Goal: Task Accomplishment & Management: Manage account settings

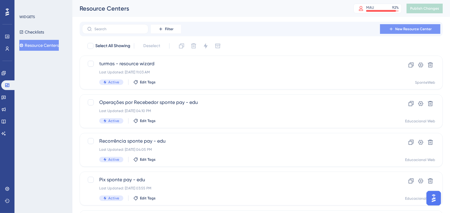
click at [403, 27] on span "New Resource Center" at bounding box center [414, 29] width 37 height 5
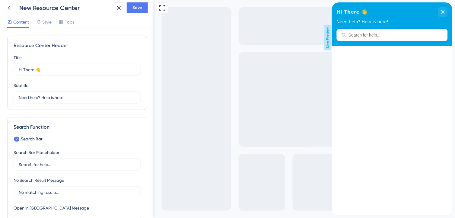
click at [7, 8] on icon at bounding box center [8, 7] width 7 height 7
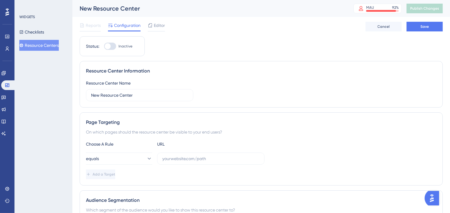
click at [38, 46] on button "Resource Centers" at bounding box center [39, 45] width 40 height 11
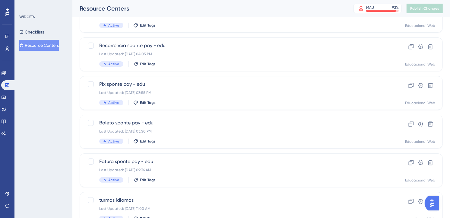
scroll to position [250, 0]
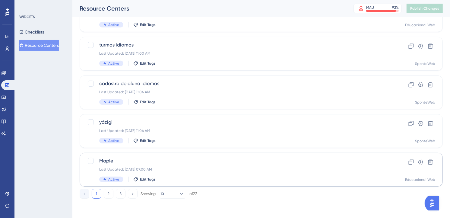
drag, startPoint x: 110, startPoint y: 196, endPoint x: 202, endPoint y: 173, distance: 95.0
click at [110, 196] on button "2" at bounding box center [109, 194] width 10 height 10
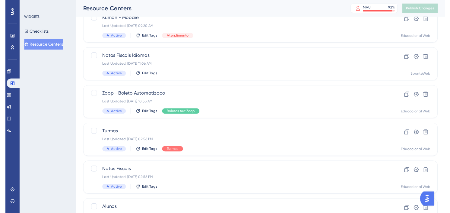
scroll to position [0, 0]
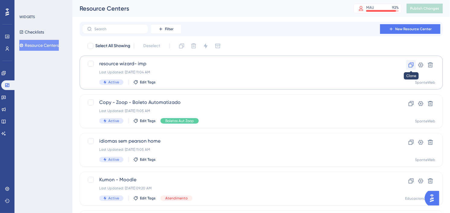
click at [410, 65] on icon at bounding box center [411, 65] width 6 height 6
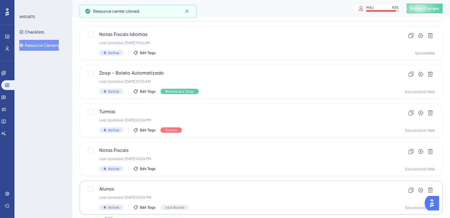
scroll to position [250, 0]
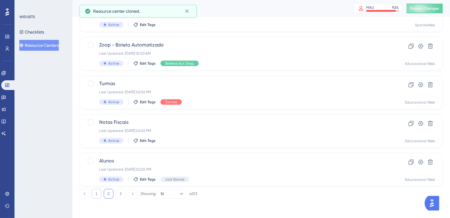
click at [100, 195] on button "1" at bounding box center [97, 194] width 10 height 10
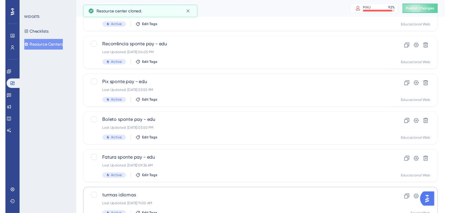
scroll to position [0, 0]
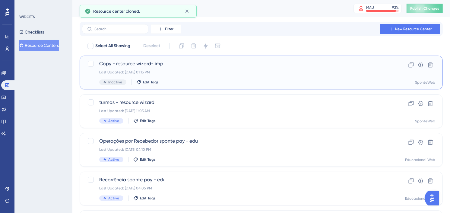
click at [199, 72] on div "Last Updated: [DATE] 01:15 PM" at bounding box center [237, 72] width 276 height 5
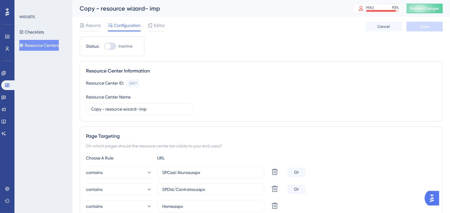
click at [43, 46] on button "Resource Centers" at bounding box center [39, 45] width 40 height 11
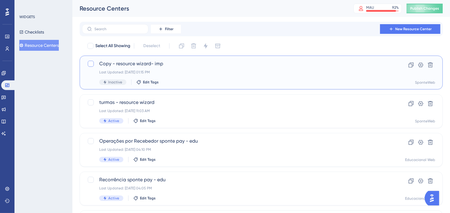
click at [91, 62] on div at bounding box center [91, 64] width 6 height 6
checkbox input "true"
click at [430, 65] on icon at bounding box center [430, 64] width 5 height 5
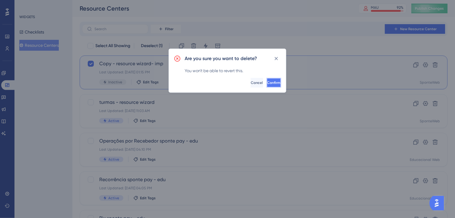
click at [276, 79] on button "Confirm" at bounding box center [274, 83] width 14 height 10
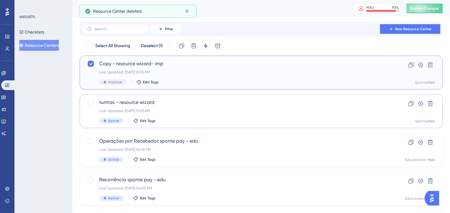
checkbox input "false"
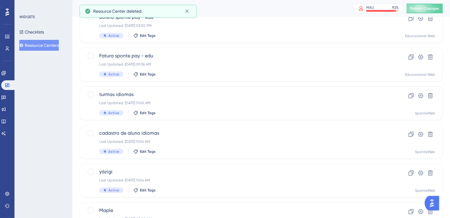
scroll to position [250, 0]
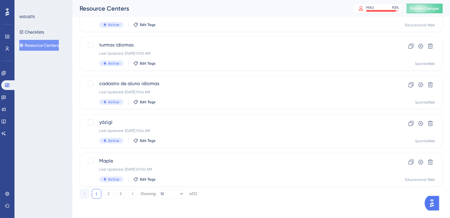
click at [113, 190] on div "1 2 3 Showing 10 of 22" at bounding box center [139, 194] width 118 height 10
click at [110, 192] on button "2" at bounding box center [109, 194] width 10 height 10
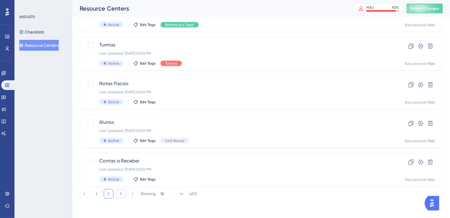
click at [122, 192] on button "3" at bounding box center [121, 194] width 10 height 10
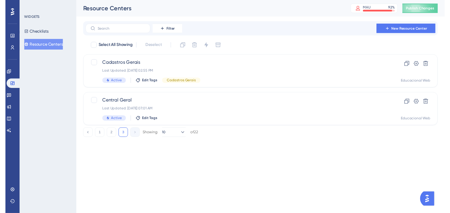
scroll to position [0, 0]
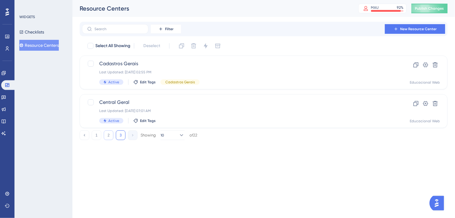
click at [109, 136] on button "2" at bounding box center [109, 135] width 10 height 10
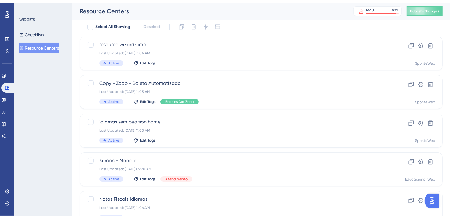
scroll to position [33, 0]
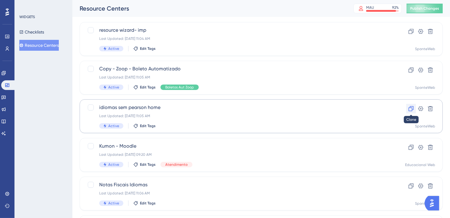
click at [408, 109] on icon at bounding box center [411, 109] width 6 height 6
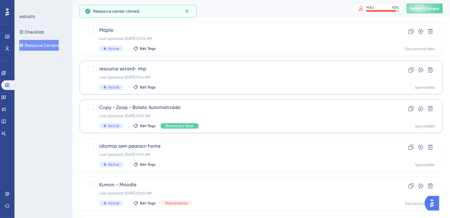
scroll to position [0, 0]
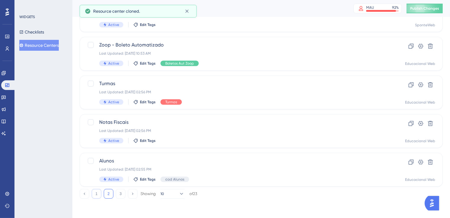
click at [97, 193] on button "1" at bounding box center [97, 194] width 10 height 10
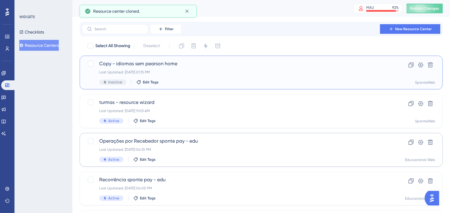
click at [189, 73] on div "Last Updated: [DATE] 01:15 PM" at bounding box center [237, 72] width 276 height 5
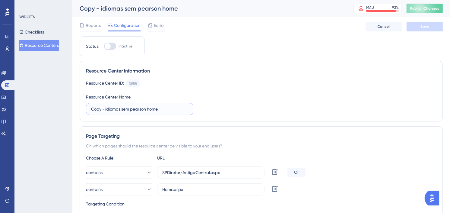
drag, startPoint x: 167, startPoint y: 109, endPoint x: 78, endPoint y: 107, distance: 88.7
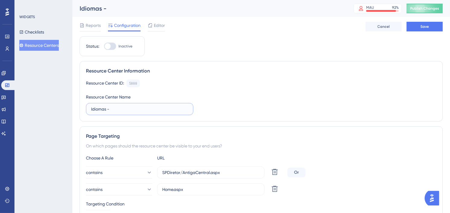
click at [125, 110] on input "Idiomas -" at bounding box center [139, 109] width 97 height 7
type input "Idiomas - Atendimento ao Cliente"
click at [314, 83] on div "Resource Center ID: 5888 Copy" at bounding box center [261, 83] width 351 height 8
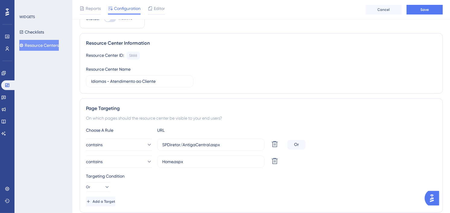
scroll to position [67, 0]
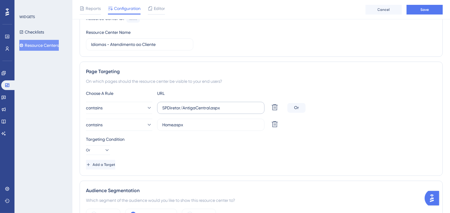
click at [236, 102] on label "SPDiretor/AntigaCentral.aspx" at bounding box center [210, 108] width 107 height 12
click at [236, 104] on input "SPDiretor/AntigaCentral.aspx" at bounding box center [210, 107] width 97 height 7
click at [236, 104] on label "SPDiretor/AntigaCentral.aspx" at bounding box center [210, 108] width 107 height 12
click at [236, 104] on input "SPDiretor/AntigaCentral.aspx" at bounding box center [210, 107] width 97 height 7
click at [236, 104] on label "SPDiretor/AntigaCentral.aspx" at bounding box center [210, 108] width 107 height 12
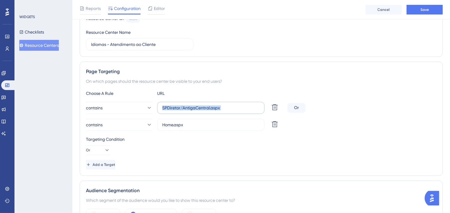
click at [236, 104] on input "SPDiretor/AntigaCentral.aspx" at bounding box center [210, 107] width 97 height 7
click at [236, 104] on label "SPDiretor/AntigaCentral.aspx" at bounding box center [210, 108] width 107 height 12
click at [236, 104] on input "SPDiretor/AntigaCentral.aspx" at bounding box center [210, 107] width 97 height 7
drag, startPoint x: 236, startPoint y: 104, endPoint x: 230, endPoint y: 109, distance: 8.6
click at [237, 107] on input "SPDiretor/AntigaCentral.aspx" at bounding box center [210, 107] width 97 height 7
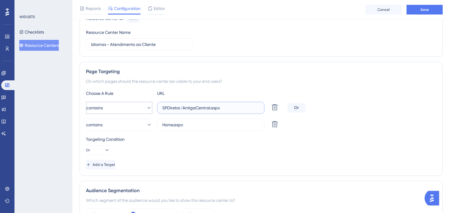
drag, startPoint x: 227, startPoint y: 109, endPoint x: 134, endPoint y: 107, distance: 93.3
click at [134, 107] on div "contains SPDiretor/AntigaCentral.aspx Delete" at bounding box center [185, 108] width 199 height 12
paste input "[URL][DOMAIN_NAME]"
click at [232, 108] on input "SPDiretor/AntigaCentral.aspx" at bounding box center [210, 107] width 97 height 7
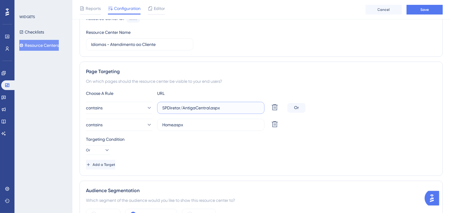
drag, startPoint x: 229, startPoint y: 107, endPoint x: 157, endPoint y: 102, distance: 72.0
click at [157, 102] on div "SPDiretor/AntigaCentral.aspx" at bounding box center [210, 108] width 107 height 12
type input "[DOMAIN_NAME]"
click at [215, 152] on div "Targeting Condition Or" at bounding box center [261, 145] width 351 height 19
click at [272, 111] on icon at bounding box center [274, 107] width 7 height 7
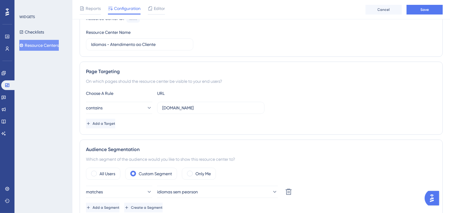
click at [360, 103] on div "contains [DOMAIN_NAME]" at bounding box center [261, 108] width 351 height 12
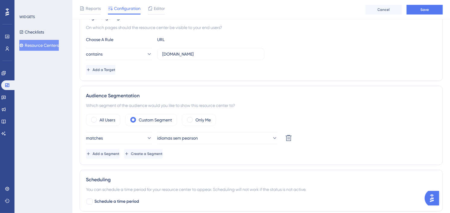
scroll to position [134, 0]
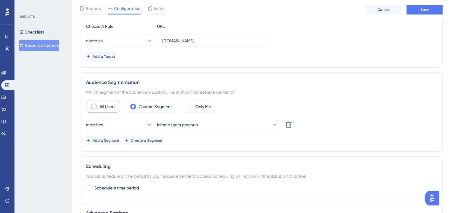
click at [109, 110] on label "All Users" at bounding box center [108, 106] width 16 height 7
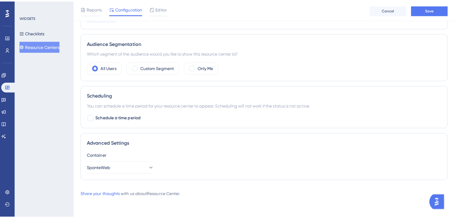
scroll to position [0, 0]
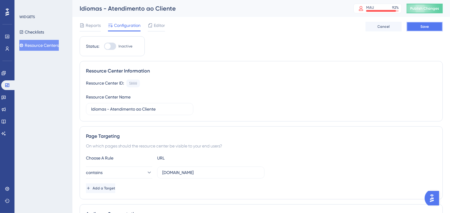
click at [424, 25] on span "Save" at bounding box center [425, 26] width 8 height 5
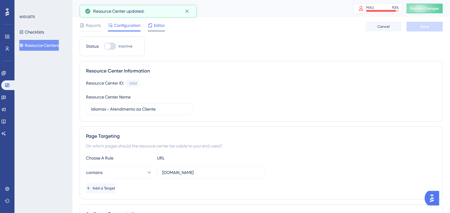
click at [154, 27] on span "Editor" at bounding box center [159, 25] width 11 height 7
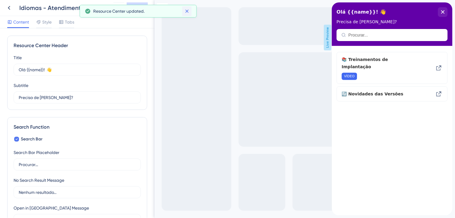
click at [187, 11] on icon at bounding box center [187, 11] width 6 height 6
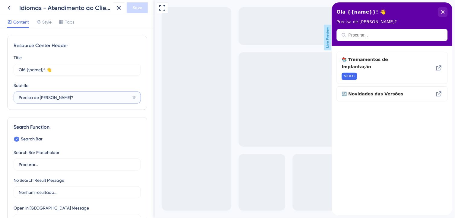
drag, startPoint x: 62, startPoint y: 97, endPoint x: 15, endPoint y: 98, distance: 46.8
click at [15, 98] on label "Precisa de [PERSON_NAME]? 19" at bounding box center [77, 97] width 127 height 12
type input "Atendimento ao Cliente"
click at [18, 139] on div at bounding box center [16, 139] width 5 height 5
checkbox input "false"
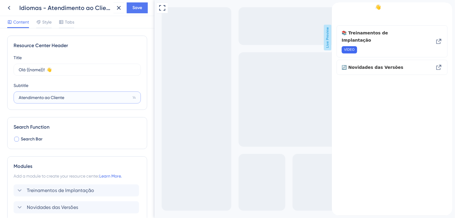
click at [85, 97] on input "Atendimento ao Cliente" at bounding box center [74, 97] width 111 height 7
click at [74, 70] on input "Olá {{name}}! 👋" at bounding box center [75, 69] width 112 height 7
click at [46, 69] on input "Olá {{name}}, podemos ajudar" at bounding box center [75, 69] width 112 height 7
click at [91, 67] on input "Olá {{name}} podemos ajudar" at bounding box center [75, 69] width 113 height 7
type input "Olá {{name}} podemos ajudar?"
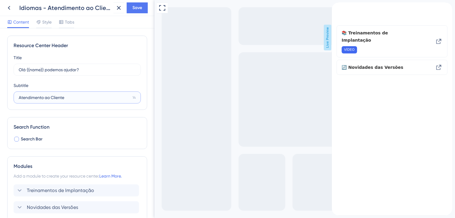
click at [72, 99] on input "Atendimento ao Cliente" at bounding box center [74, 97] width 111 height 7
drag, startPoint x: 76, startPoint y: 99, endPoint x: 17, endPoint y: 95, distance: 59.3
click at [14, 97] on label "Atendimento ao Cliente 14" at bounding box center [77, 97] width 127 height 12
click at [50, 99] on input "Seja bem vindo (a)!" at bounding box center [75, 97] width 112 height 7
type input "Seja bem vindo(a)!"
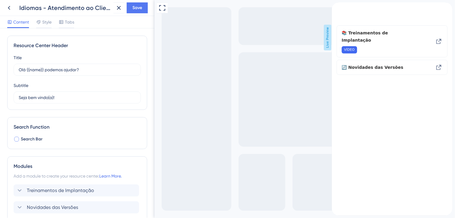
click at [92, 80] on div "Title Olá {{name}} podemos ajudar? 0 Olá {{name}} podemos ajudar? Subtitle Seja…" at bounding box center [77, 78] width 127 height 49
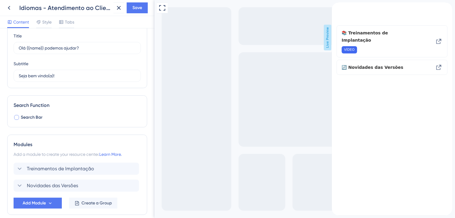
scroll to position [50, 0]
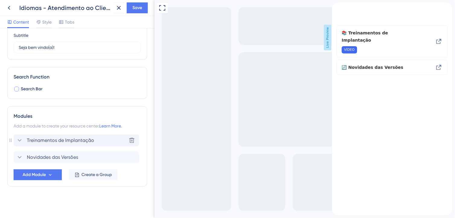
click at [19, 138] on icon at bounding box center [19, 140] width 7 height 7
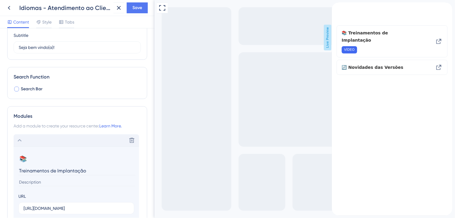
drag, startPoint x: 87, startPoint y: 170, endPoint x: 6, endPoint y: 164, distance: 81.1
click at [6, 164] on div "Resource Center Header Title Olá {{name}} podemos ajudar? 0 Olá {{name}} podemo…" at bounding box center [77, 123] width 155 height 190
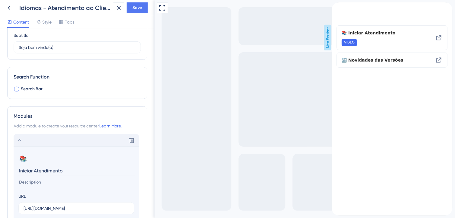
drag, startPoint x: 76, startPoint y: 171, endPoint x: 8, endPoint y: 168, distance: 67.6
click at [8, 168] on div "Modules Add a module to create your resource center. Learn More. Delete 📚 Chang…" at bounding box center [77, 203] width 140 height 195
type input "G"
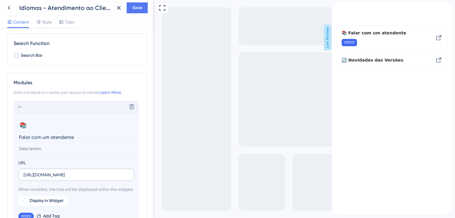
type input "Falar com um atendente"
click at [99, 174] on input "[URL][DOMAIN_NAME]" at bounding box center [77, 174] width 106 height 7
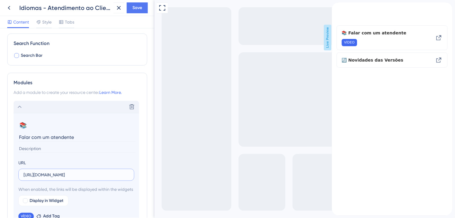
paste input "[DOMAIN_NAME][URL]"
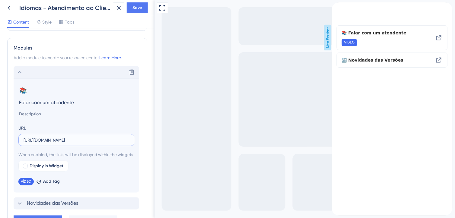
scroll to position [151, 0]
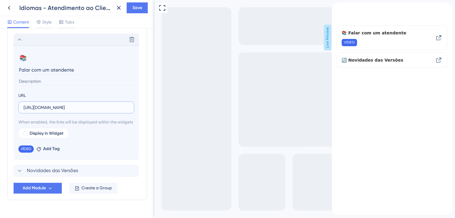
type input "[URL][DOMAIN_NAME]"
click at [123, 153] on div "VÍDEO Remove Add Tag" at bounding box center [76, 148] width 116 height 10
click at [49, 153] on span "Add Tag" at bounding box center [51, 148] width 17 height 7
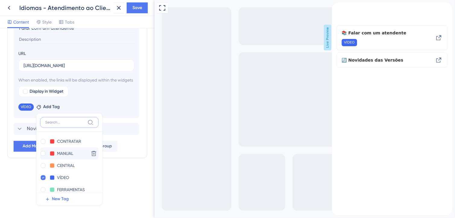
scroll to position [31, 0]
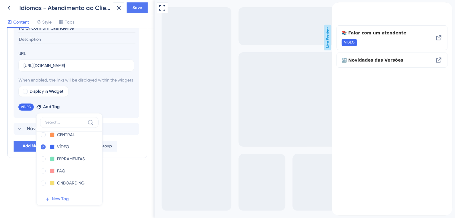
click at [62, 199] on span "New Tag" at bounding box center [60, 199] width 17 height 7
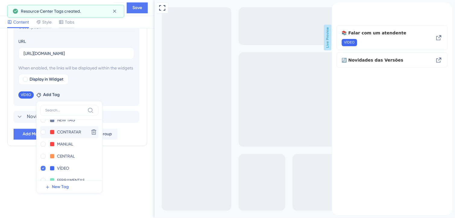
scroll to position [0, 0]
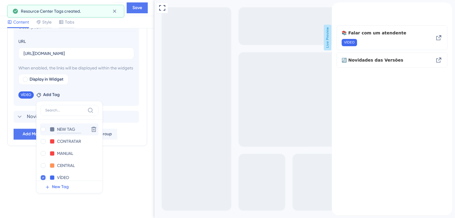
click at [67, 129] on input "NEW TAG" at bounding box center [69, 130] width 24 height 8
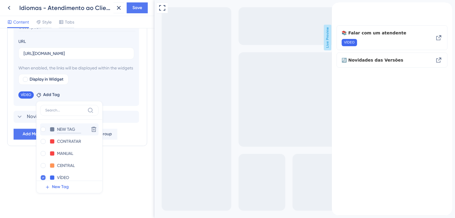
click at [67, 129] on input "NEW TAG" at bounding box center [69, 130] width 24 height 8
type input "Atendiment"
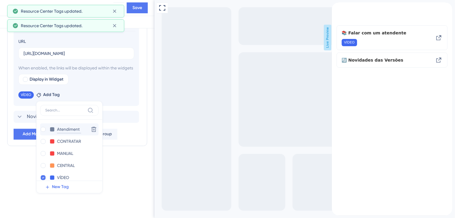
click at [67, 129] on input "Atendiment" at bounding box center [69, 130] width 24 height 8
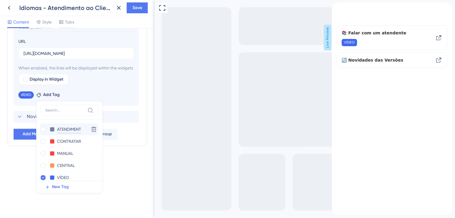
type input "ATENDIMENTO"
click at [70, 143] on input "CONTRATAR" at bounding box center [69, 142] width 25 height 8
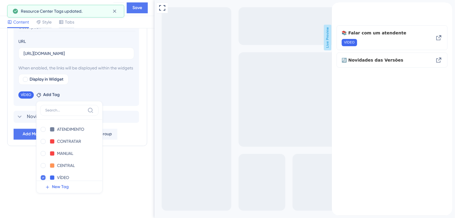
click at [131, 169] on div "Resource Center Header Title Olá {{name}} podemos ajudar? 0 Olá {{name}} podemo…" at bounding box center [77, 1] width 140 height 340
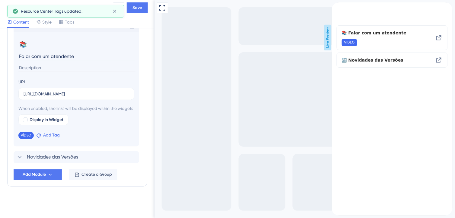
click at [56, 135] on span "Add Tag" at bounding box center [51, 135] width 17 height 7
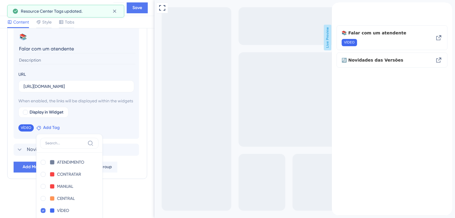
scroll to position [212, 0]
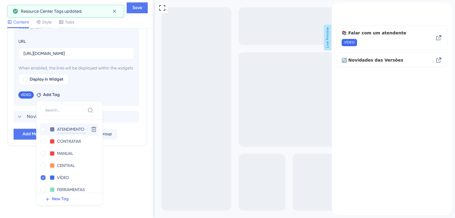
click at [69, 130] on input "ATENDIMENTO" at bounding box center [71, 130] width 29 height 8
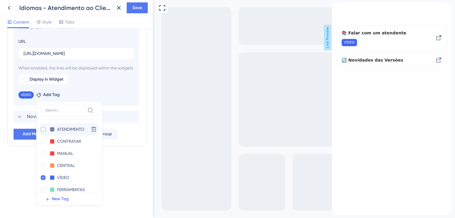
click at [44, 129] on div at bounding box center [43, 129] width 5 height 5
checkbox input "true"
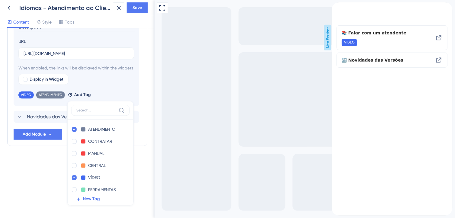
click at [27, 167] on div "Resource Center Header Title Olá {{name}} podemos ajudar? 0 Olá {{name}} podemo…" at bounding box center [77, 1] width 140 height 340
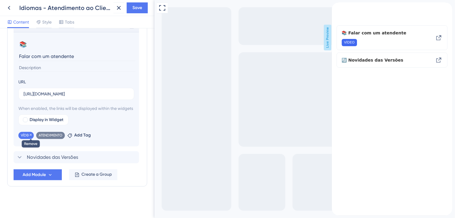
click at [31, 134] on icon at bounding box center [31, 135] width 2 height 2
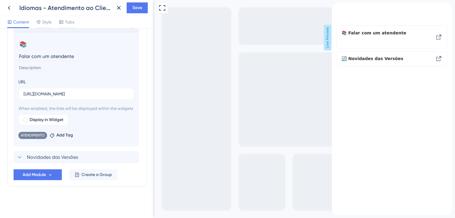
click at [108, 199] on div "Resource Center Header Title Olá {{name}} podemos ajudar? 0 Olá {{name}} podemo…" at bounding box center [77, 41] width 140 height 340
click at [40, 136] on span "ATENDIMENTO" at bounding box center [33, 135] width 24 height 5
click at [59, 134] on span "Add Tag" at bounding box center [64, 135] width 17 height 7
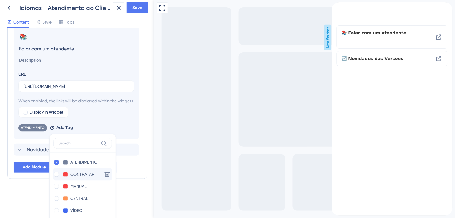
scroll to position [212, 0]
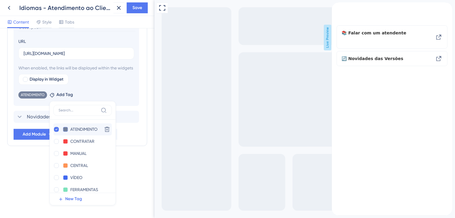
click at [65, 130] on button at bounding box center [65, 129] width 5 height 5
click at [88, 147] on div at bounding box center [88, 148] width 5 height 5
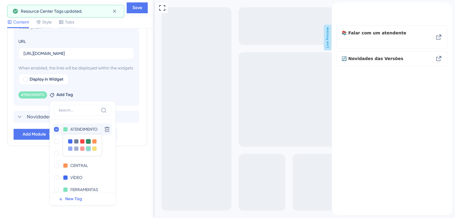
click at [87, 141] on div at bounding box center [88, 141] width 5 height 5
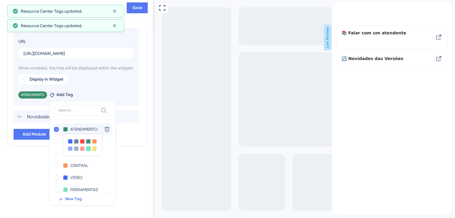
click at [88, 149] on div at bounding box center [88, 148] width 5 height 5
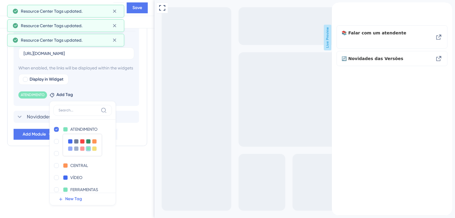
click at [19, 177] on div "Resource Center Header Title Olá {{name}} podemos ajudar? 0 Olá {{name}} podemo…" at bounding box center [77, 123] width 155 height 190
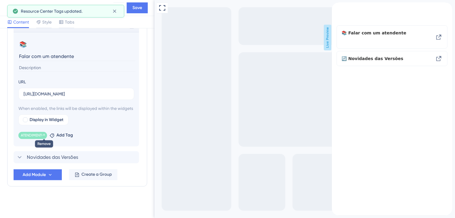
click at [42, 138] on div at bounding box center [44, 135] width 4 height 5
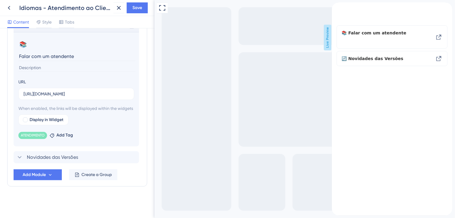
click at [77, 198] on div "Resource Center Header Title Olá {{name}} podemos ajudar? 0 Olá {{name}} podemo…" at bounding box center [77, 41] width 140 height 340
click at [22, 157] on icon at bounding box center [19, 157] width 7 height 7
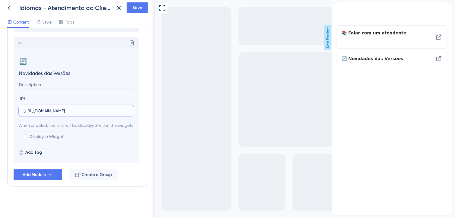
click at [76, 107] on input "[URL][DOMAIN_NAME]" at bounding box center [77, 110] width 106 height 7
click at [80, 107] on input "[URL][DOMAIN_NAME]" at bounding box center [77, 110] width 106 height 7
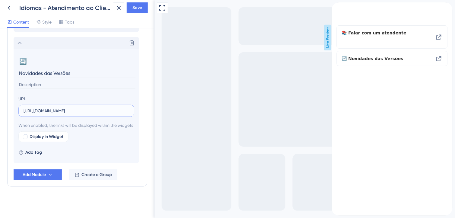
click at [80, 107] on input "[URL][DOMAIN_NAME]" at bounding box center [77, 110] width 106 height 7
paste input "[DOMAIN_NAME][URL]"
type input "[URL][DOMAIN_NAME]"
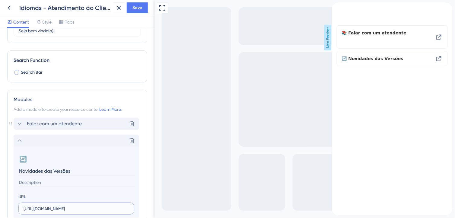
scroll to position [67, 0]
click at [61, 125] on span "Falar com um atendente" at bounding box center [54, 123] width 55 height 7
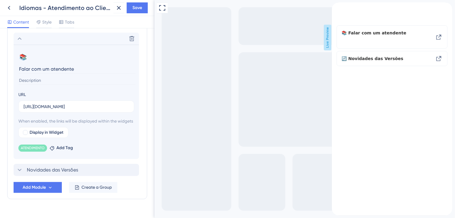
scroll to position [167, 0]
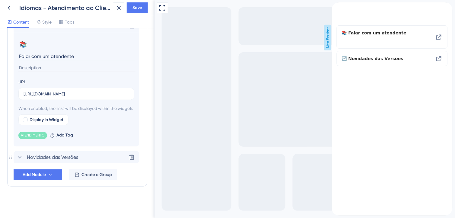
click at [21, 161] on icon at bounding box center [19, 157] width 7 height 7
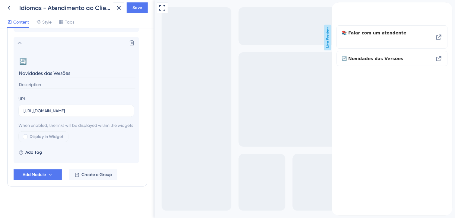
scroll to position [171, 0]
click at [26, 150] on span "Add Tag" at bounding box center [33, 152] width 17 height 7
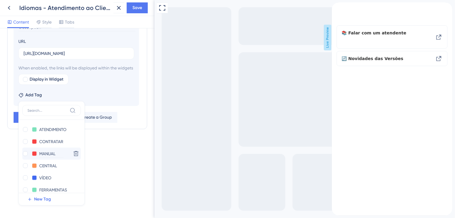
scroll to position [31, 0]
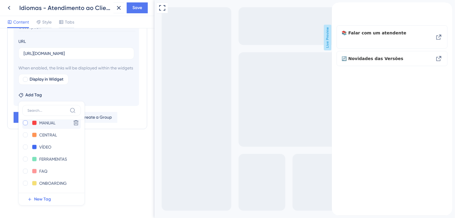
click at [23, 123] on div at bounding box center [25, 122] width 5 height 5
checkbox input "true"
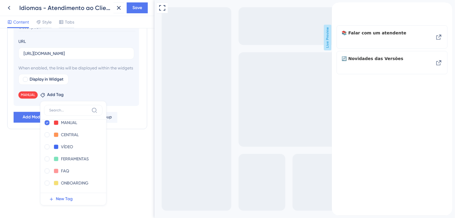
click at [129, 165] on div "Resource Center Header Title Olá {{name}} podemos ajudar? 0 Olá {{name}} podemo…" at bounding box center [77, 123] width 155 height 190
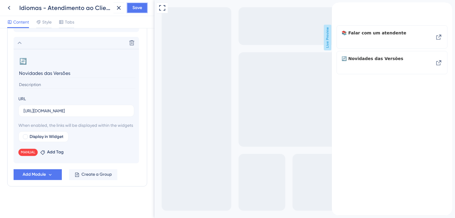
click at [141, 11] on span "Save" at bounding box center [137, 7] width 10 height 7
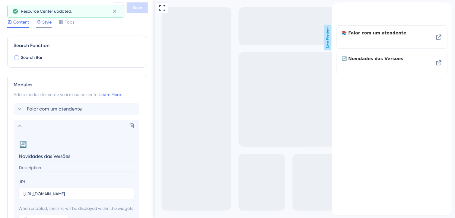
scroll to position [0, 0]
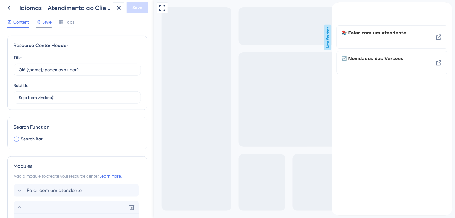
click at [49, 24] on span "Style" at bounding box center [46, 21] width 9 height 7
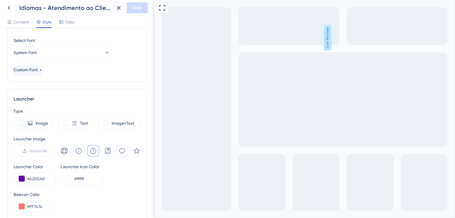
click at [123, 151] on icon at bounding box center [122, 150] width 7 height 7
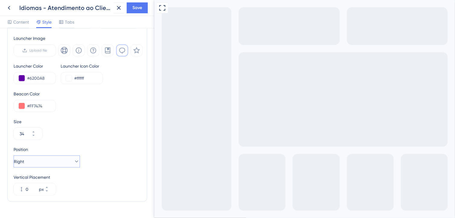
click at [62, 163] on button "Right" at bounding box center [47, 161] width 66 height 12
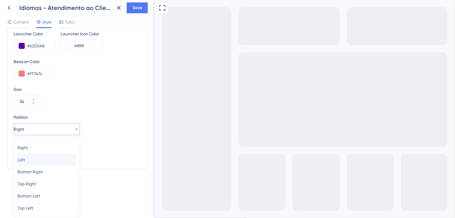
click at [39, 159] on div "Left Left" at bounding box center [47, 160] width 59 height 12
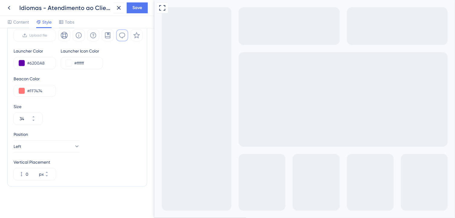
scroll to position [216, 0]
click at [46, 147] on button "Left" at bounding box center [47, 146] width 66 height 12
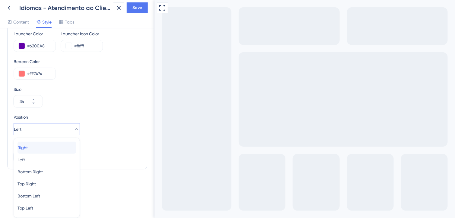
click at [44, 152] on div "Right Right" at bounding box center [47, 148] width 59 height 12
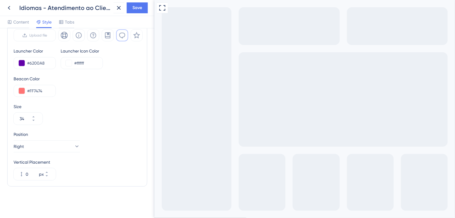
scroll to position [216, 0]
click at [54, 146] on button "Right" at bounding box center [47, 146] width 66 height 12
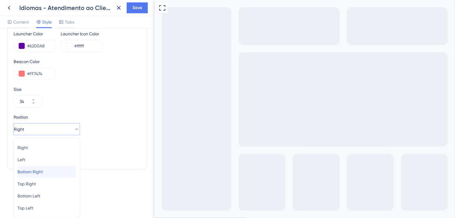
drag, startPoint x: 50, startPoint y: 170, endPoint x: 62, endPoint y: 145, distance: 27.1
click at [50, 170] on div "Bottom Right Bottom Right" at bounding box center [47, 172] width 59 height 12
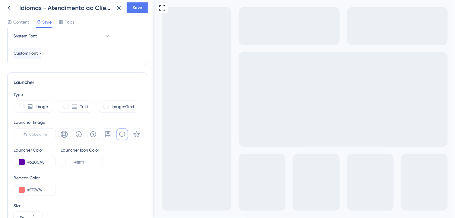
scroll to position [116, 0]
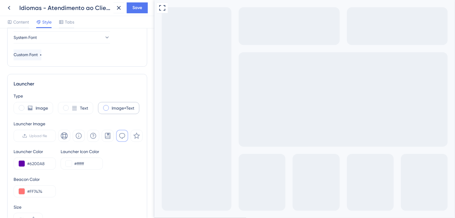
click at [106, 110] on span at bounding box center [106, 108] width 6 height 6
click at [111, 106] on input "radio" at bounding box center [111, 106] width 0 height 0
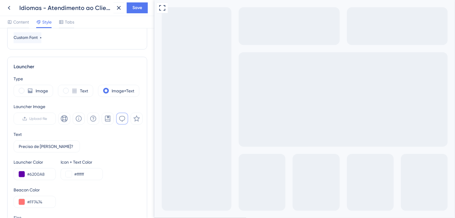
scroll to position [149, 0]
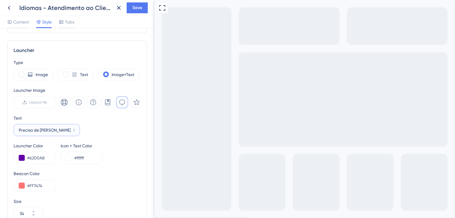
drag, startPoint x: 56, startPoint y: 130, endPoint x: 19, endPoint y: 130, distance: 37.1
click at [19, 130] on input "Precisa de [PERSON_NAME]?" at bounding box center [45, 130] width 52 height 7
type input "a"
drag, startPoint x: 59, startPoint y: 128, endPoint x: 45, endPoint y: 130, distance: 14.3
click at [45, 130] on input "Atendimento ao Clien" at bounding box center [44, 130] width 51 height 7
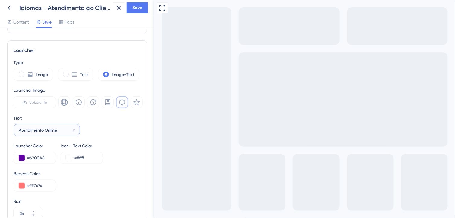
type input "Atendimento Online"
click at [100, 134] on div "Text Atendimento Online 2" at bounding box center [77, 125] width 127 height 22
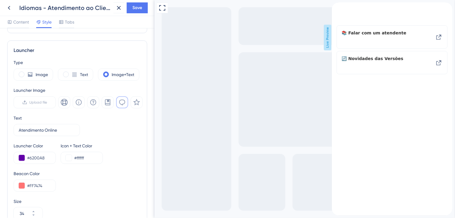
drag, startPoint x: 443, startPoint y: 11, endPoint x: 478, endPoint y: 130, distance: 124.2
click at [446, 9] on icon "close resource center" at bounding box center [448, 7] width 4 height 4
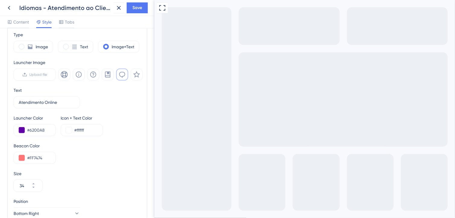
scroll to position [177, 0]
click at [115, 158] on div "Beacon Color #FF7474" at bounding box center [77, 153] width 127 height 22
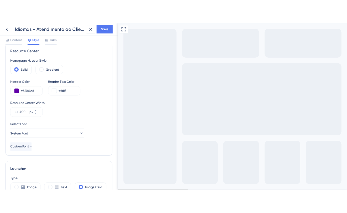
scroll to position [0, 0]
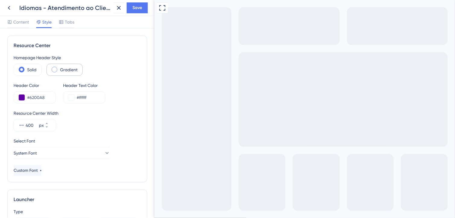
click at [55, 70] on span at bounding box center [55, 70] width 6 height 6
click at [59, 68] on input "radio" at bounding box center [59, 68] width 0 height 0
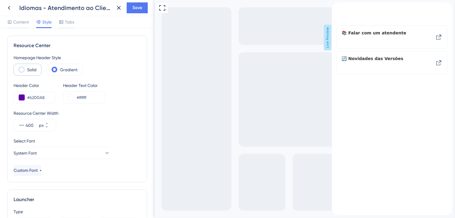
click at [23, 69] on span at bounding box center [22, 70] width 6 height 6
click at [26, 68] on input "radio" at bounding box center [26, 68] width 0 height 0
click at [55, 71] on span at bounding box center [55, 70] width 6 height 6
click at [59, 68] on input "radio" at bounding box center [59, 68] width 0 height 0
click at [110, 120] on div "Resource Center Width 400 px" at bounding box center [77, 121] width 127 height 22
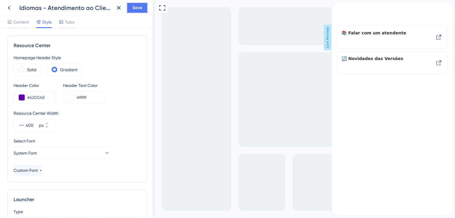
click at [138, 4] on span "Save" at bounding box center [137, 7] width 10 height 7
click at [73, 20] on span "Tabs" at bounding box center [69, 21] width 9 height 7
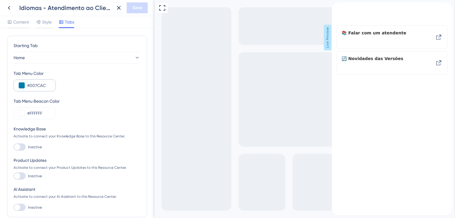
click at [42, 89] on div "#007CAC" at bounding box center [35, 85] width 42 height 12
click at [44, 86] on input "#007CAC" at bounding box center [39, 85] width 24 height 7
click at [45, 23] on span "Style" at bounding box center [46, 21] width 9 height 7
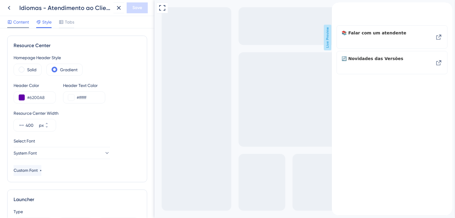
click at [20, 20] on span "Content" at bounding box center [21, 21] width 16 height 7
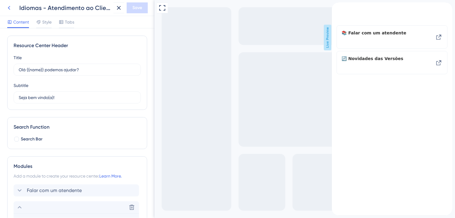
click at [10, 7] on icon at bounding box center [8, 7] width 7 height 7
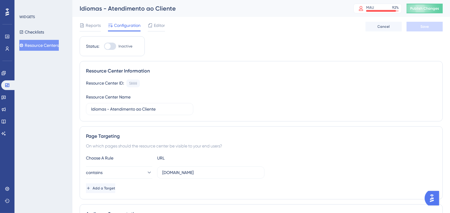
click at [175, 26] on div "Reports Configuration Editor Cancel Save" at bounding box center [261, 26] width 363 height 19
click at [155, 24] on span "Editor" at bounding box center [159, 25] width 11 height 7
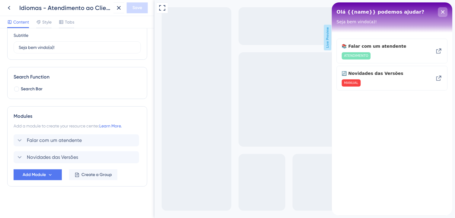
click at [444, 13] on icon "close resource center" at bounding box center [443, 12] width 4 height 4
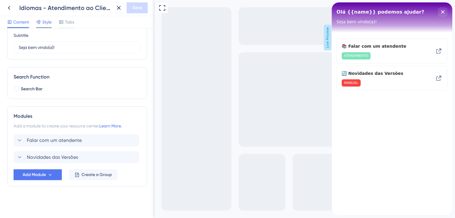
click at [44, 23] on span "Style" at bounding box center [46, 21] width 9 height 7
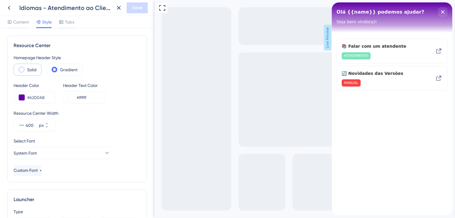
click at [29, 71] on label "Solid" at bounding box center [31, 69] width 9 height 7
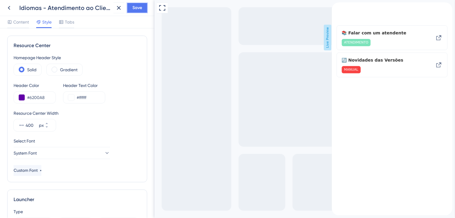
click at [133, 3] on button "Save" at bounding box center [137, 7] width 21 height 11
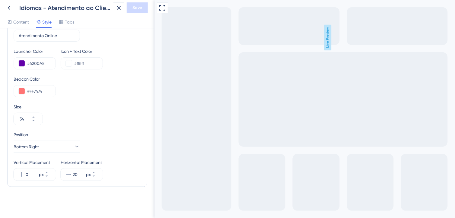
scroll to position [9, 0]
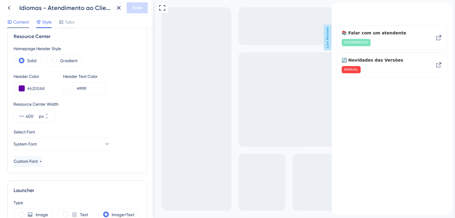
click at [22, 24] on span "Content" at bounding box center [21, 21] width 16 height 7
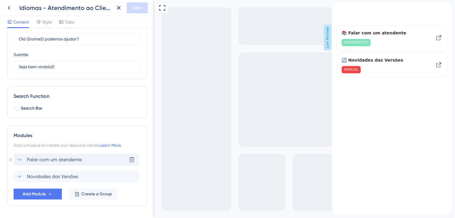
scroll to position [43, 0]
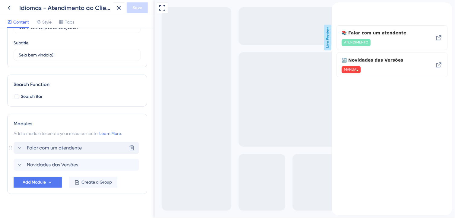
click at [67, 143] on div "Falar com um atendente [PERSON_NAME]" at bounding box center [77, 148] width 126 height 12
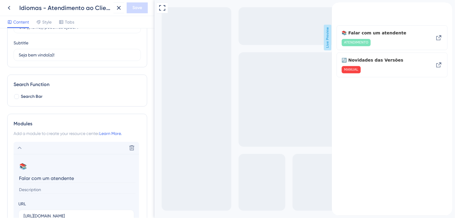
scroll to position [0, 0]
drag, startPoint x: 72, startPoint y: 180, endPoint x: 14, endPoint y: 178, distance: 57.4
click at [14, 178] on section "📚 Change emoji Remove emoji Falar com um atendente URL [URL][DOMAIN_NAME] When …" at bounding box center [77, 211] width 126 height 114
type input "Atendimento ao Cliente"
click at [140, 9] on span "Save" at bounding box center [137, 7] width 10 height 7
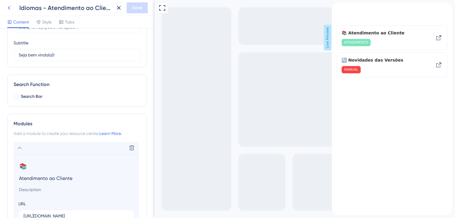
click at [10, 8] on icon at bounding box center [8, 7] width 7 height 7
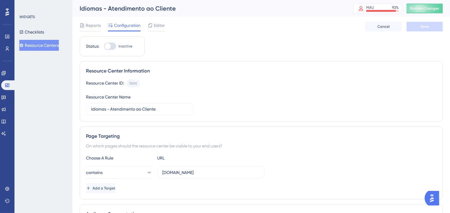
click at [110, 46] on div at bounding box center [108, 46] width 6 height 6
click at [104, 46] on input "Inactive" at bounding box center [104, 46] width 0 height 0
checkbox input "true"
click at [421, 25] on span "Save" at bounding box center [425, 26] width 8 height 5
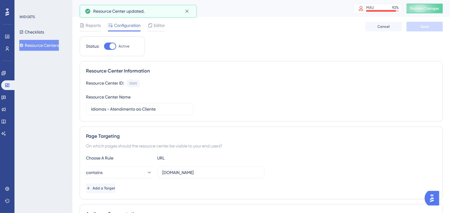
click at [435, 8] on span "Publish Changes" at bounding box center [424, 8] width 29 height 5
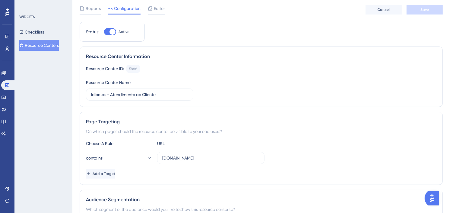
scroll to position [33, 0]
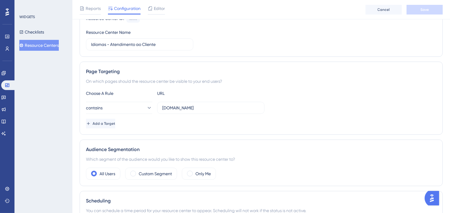
click at [313, 139] on div "Status: Active Resource Center Information Resource Center ID: 5888 Copy Resour…" at bounding box center [261, 130] width 363 height 317
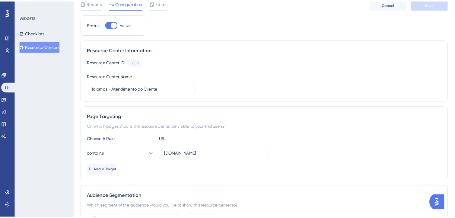
scroll to position [0, 0]
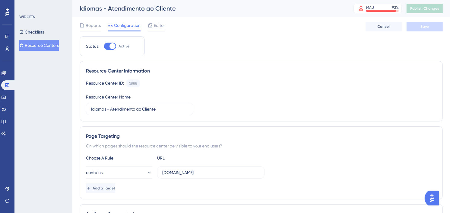
click at [102, 25] on div "Reports Configuration Editor" at bounding box center [122, 27] width 85 height 10
click at [99, 25] on span "Reports" at bounding box center [93, 25] width 15 height 7
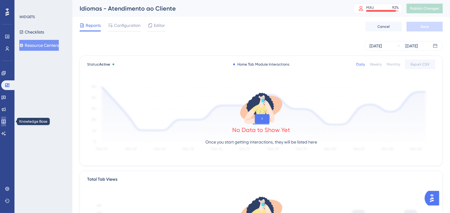
click at [5, 122] on icon at bounding box center [4, 122] width 4 height 4
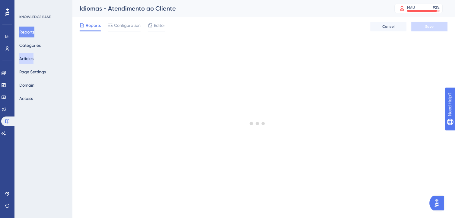
click at [32, 61] on button "Articles" at bounding box center [26, 58] width 14 height 11
